Goal: Information Seeking & Learning: Learn about a topic

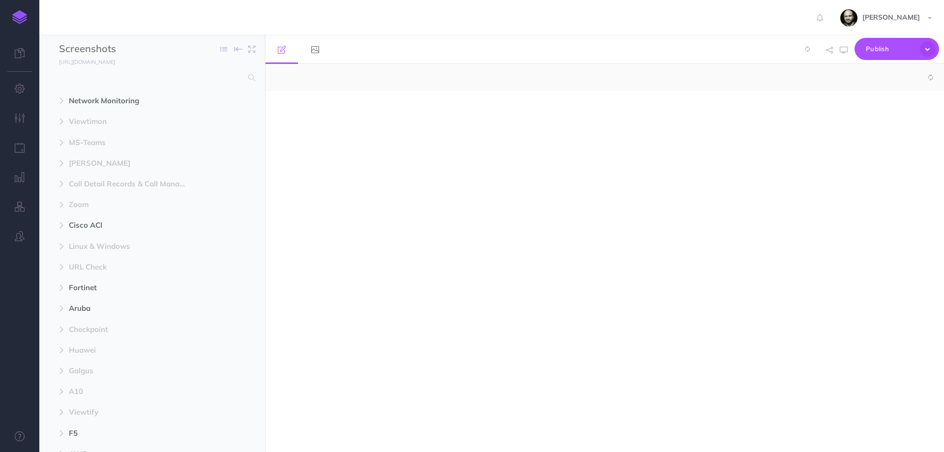
select select "null"
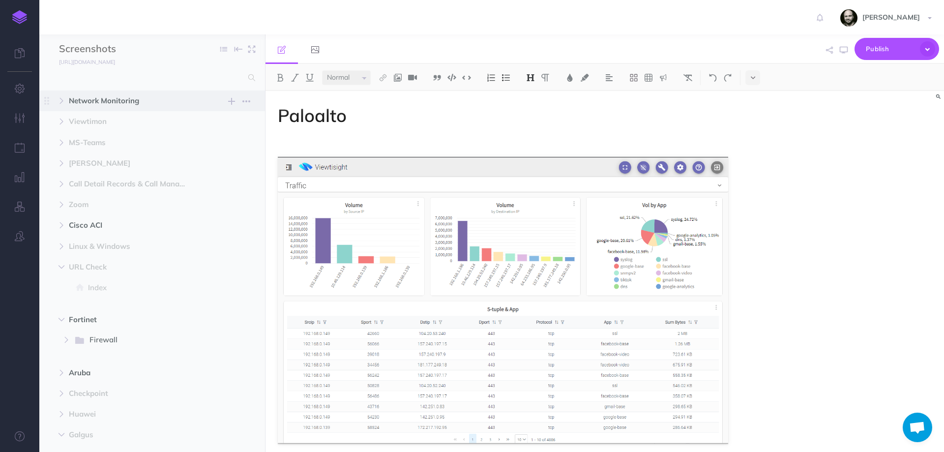
click at [85, 96] on span "Network Monitoring" at bounding box center [131, 101] width 125 height 12
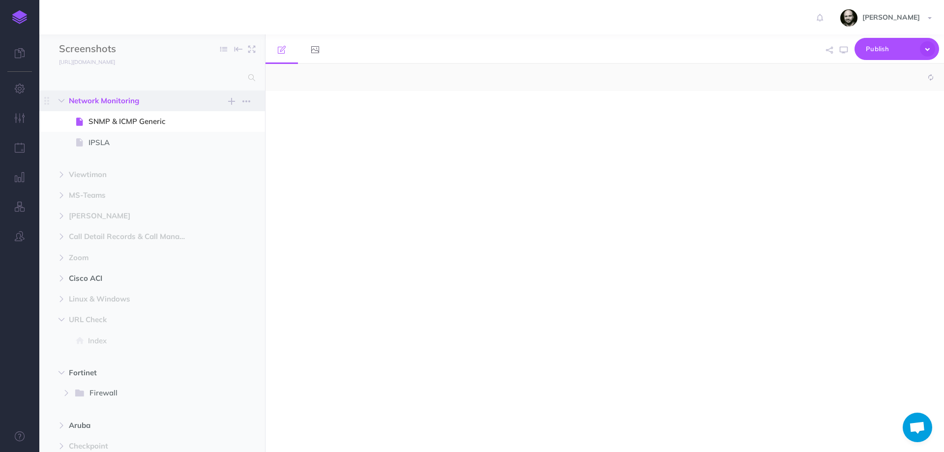
select select "null"
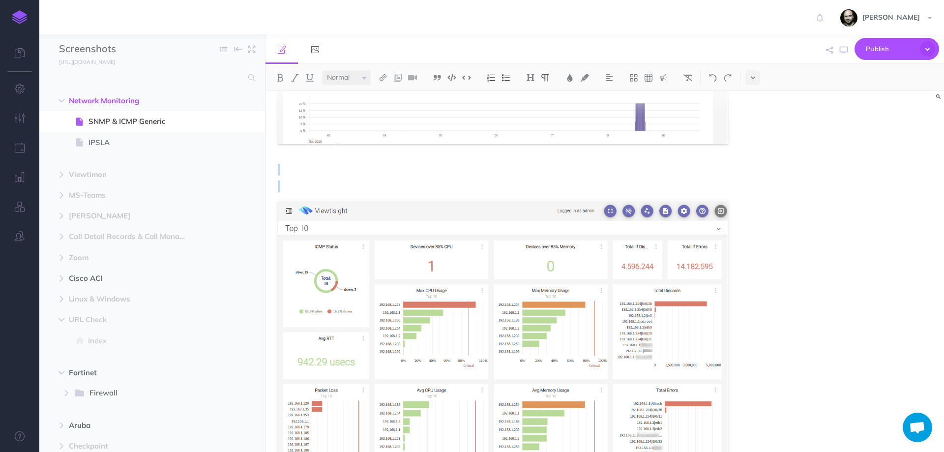
scroll to position [1695, 0]
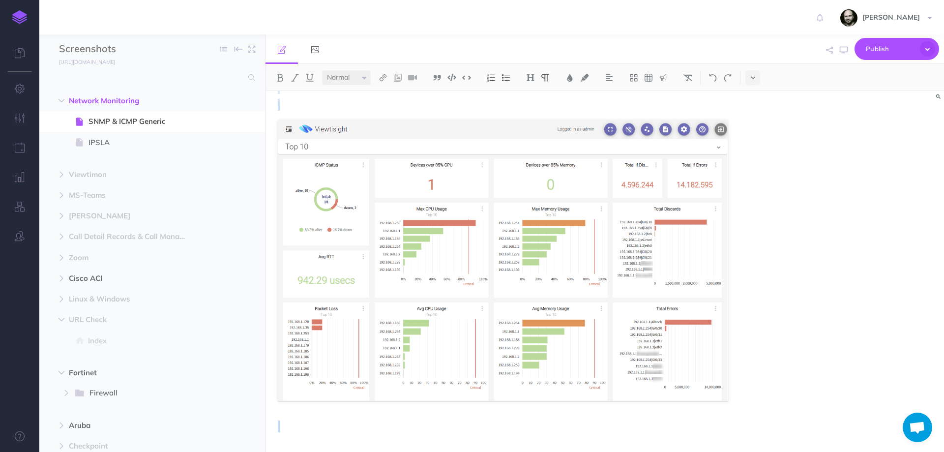
drag, startPoint x: 282, startPoint y: 138, endPoint x: 398, endPoint y: 410, distance: 296.1
click at [347, 332] on img at bounding box center [503, 260] width 450 height 282
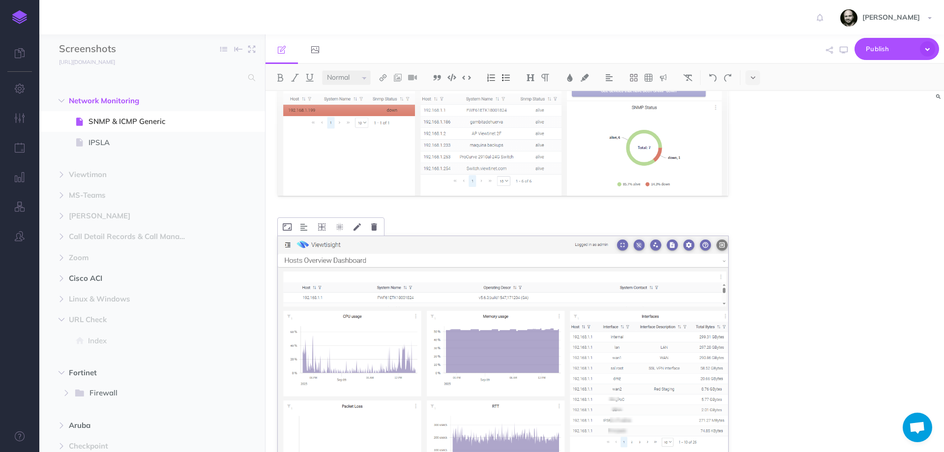
scroll to position [0, 0]
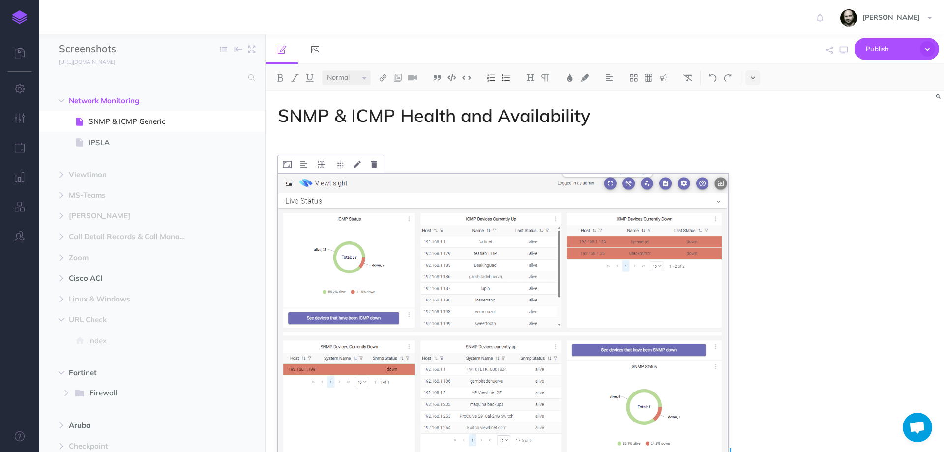
click at [346, 223] on img at bounding box center [503, 315] width 450 height 282
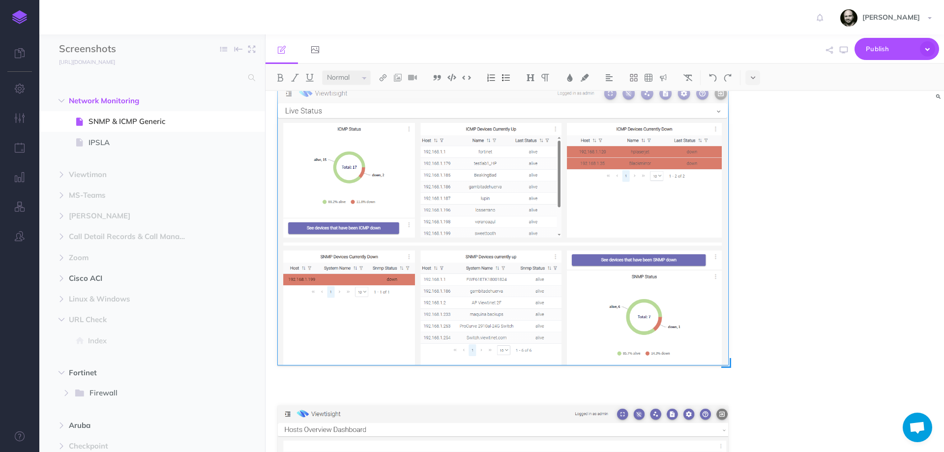
scroll to position [197, 0]
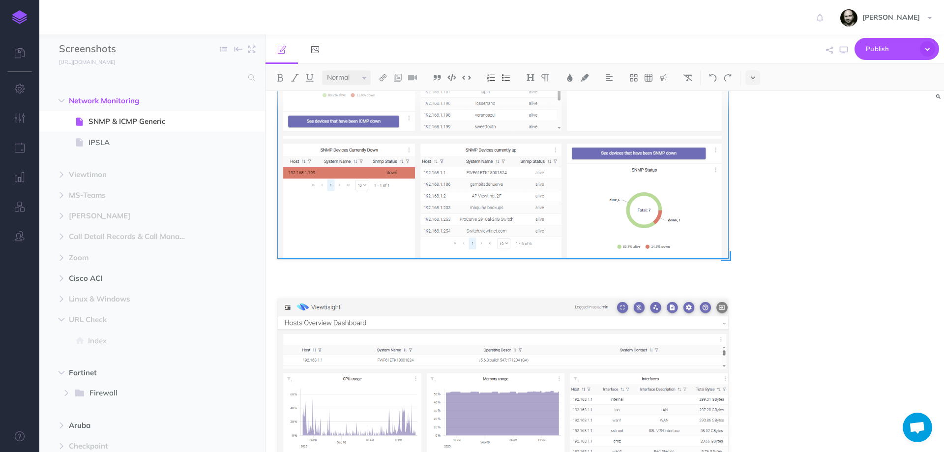
click at [385, 204] on img at bounding box center [503, 118] width 450 height 282
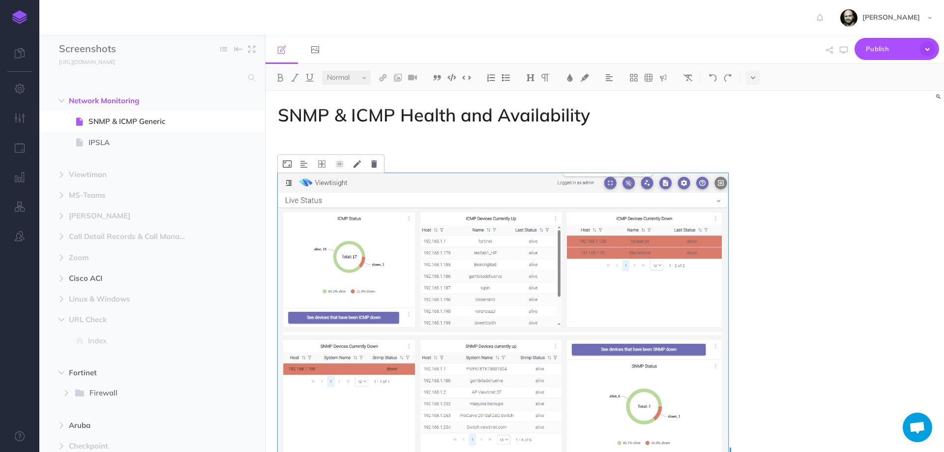
scroll to position [0, 0]
click at [843, 54] on icon "button" at bounding box center [844, 50] width 8 height 8
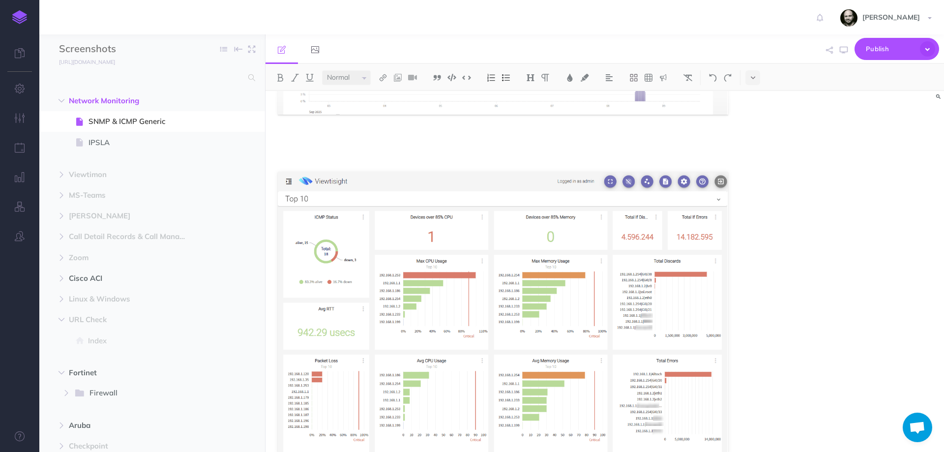
scroll to position [1695, 0]
